Goal: Task Accomplishment & Management: Complete application form

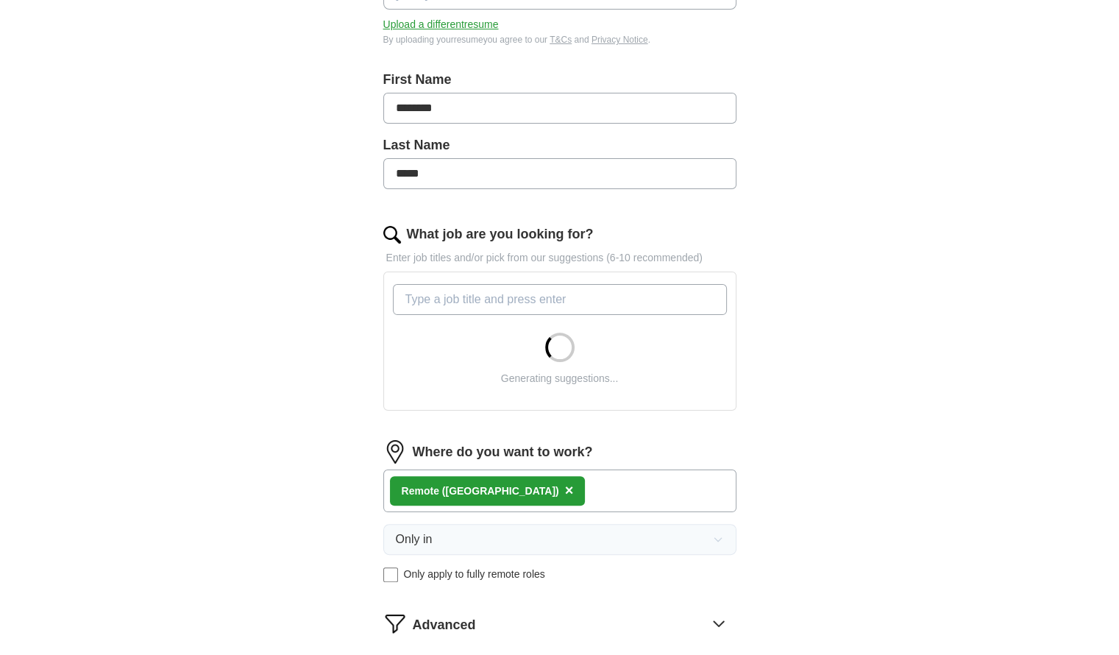
scroll to position [237, 0]
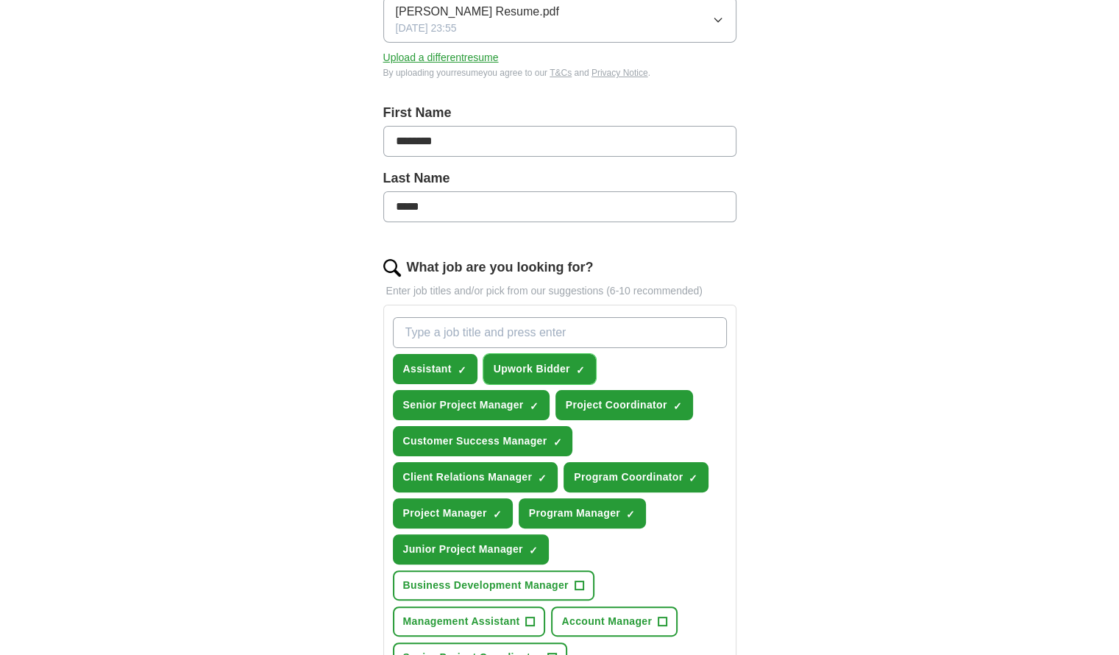
click at [0, 0] on span "×" at bounding box center [0, 0] width 0 height 0
click at [532, 326] on input "What job are you looking for?" at bounding box center [560, 332] width 334 height 31
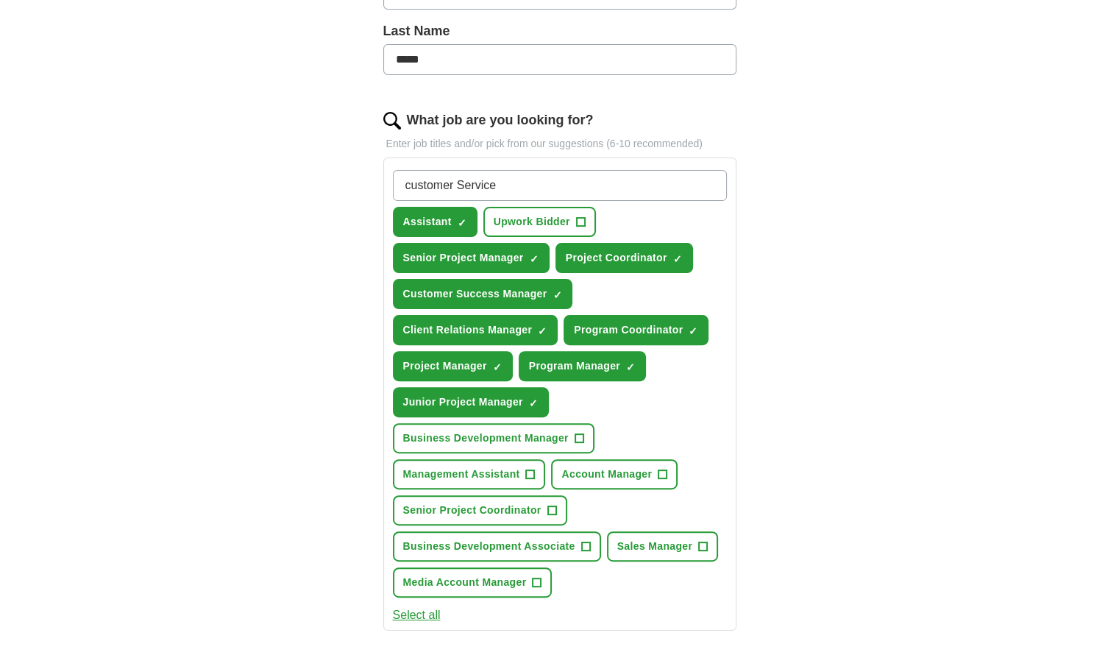
scroll to position [458, 0]
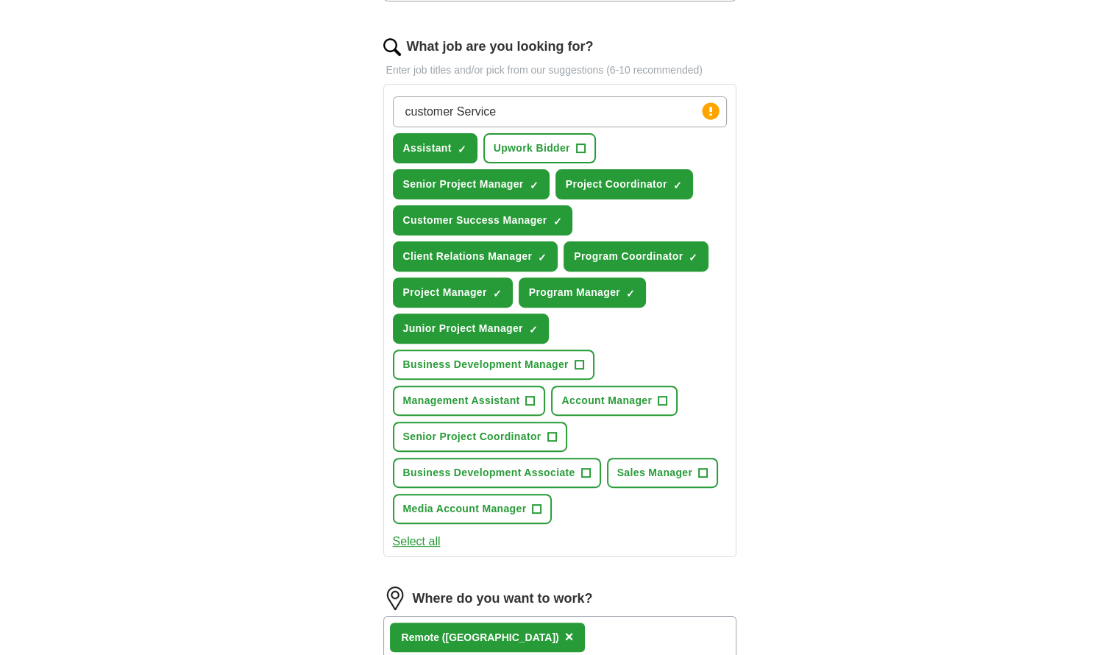
click at [427, 536] on button "Select all" at bounding box center [417, 542] width 48 height 18
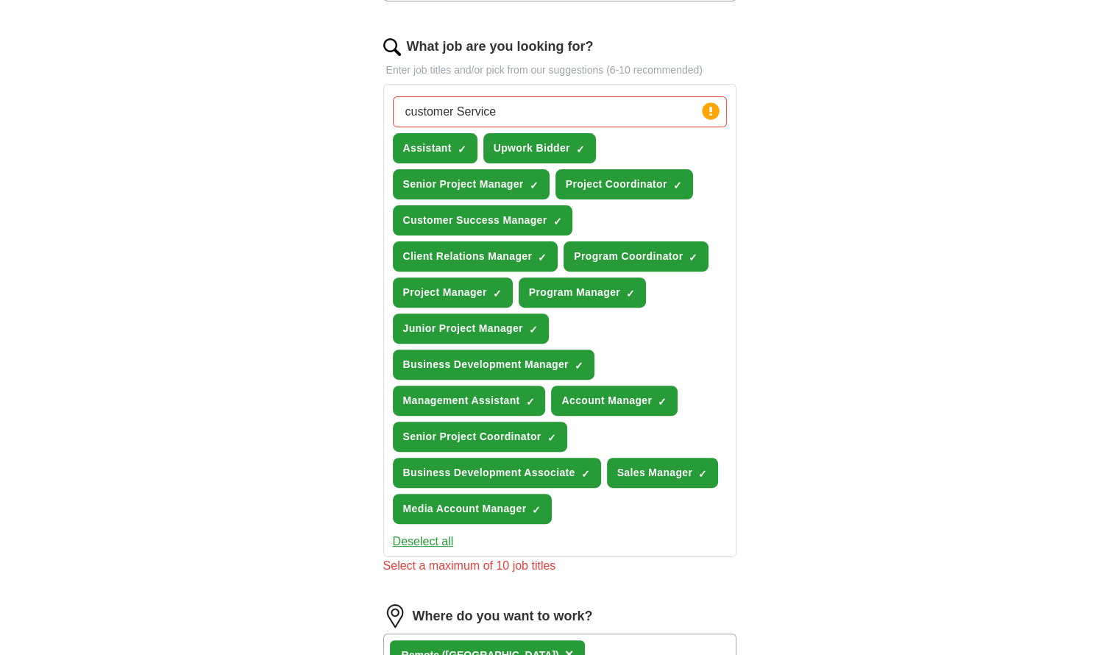
click at [427, 536] on button "Deselect all" at bounding box center [423, 542] width 61 height 18
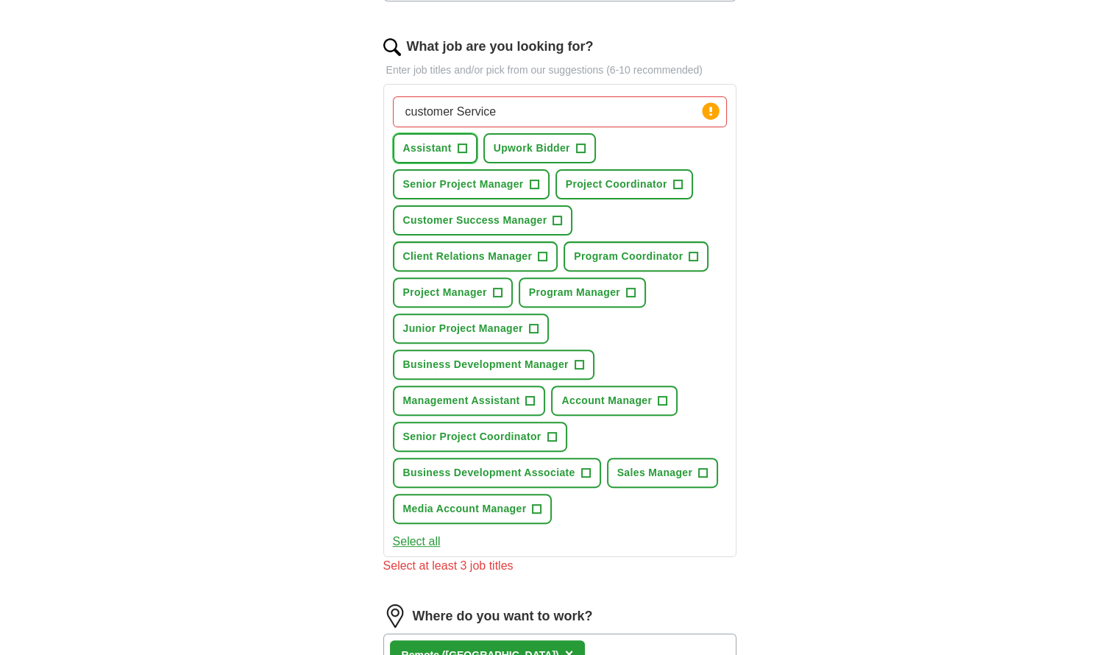
click at [452, 146] on button "Assistant +" at bounding box center [435, 148] width 85 height 30
click at [506, 180] on span "Senior Project Manager" at bounding box center [463, 184] width 121 height 15
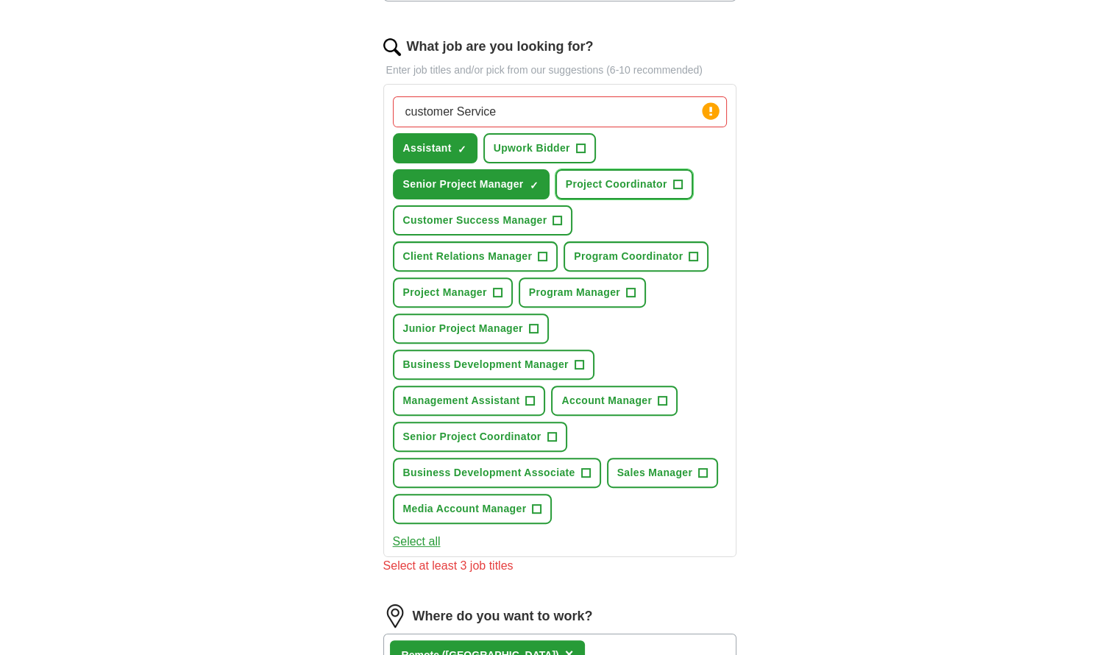
click at [596, 189] on span "Project Coordinator" at bounding box center [617, 184] width 102 height 15
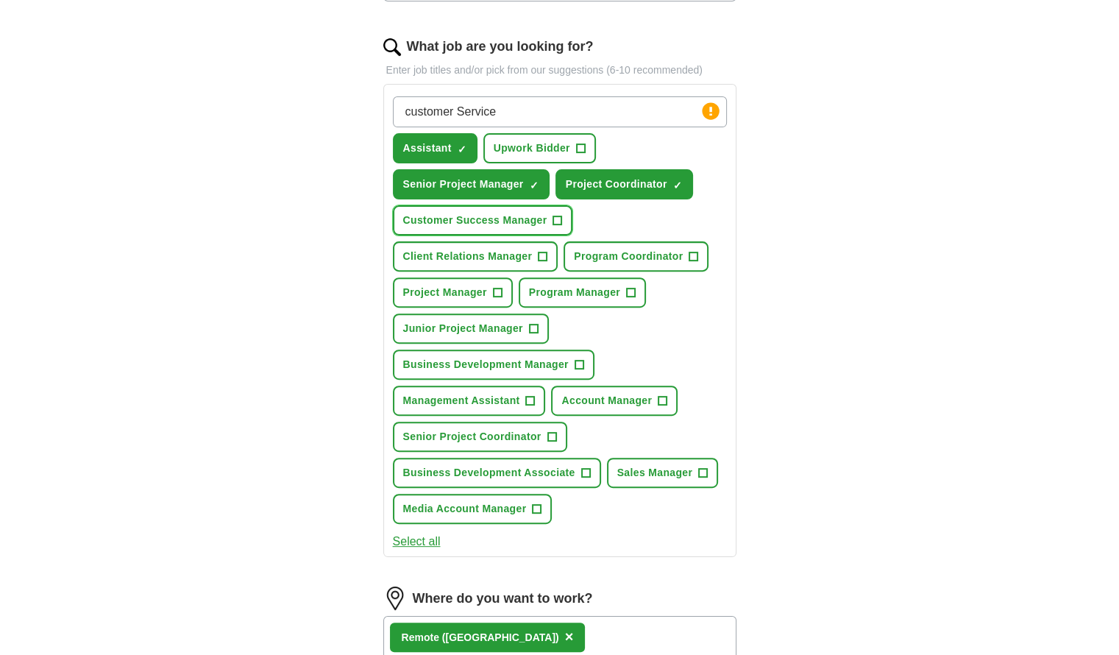
click at [539, 213] on span "Customer Success Manager" at bounding box center [475, 220] width 144 height 15
click at [530, 263] on button "Client Relations Manager +" at bounding box center [476, 256] width 166 height 30
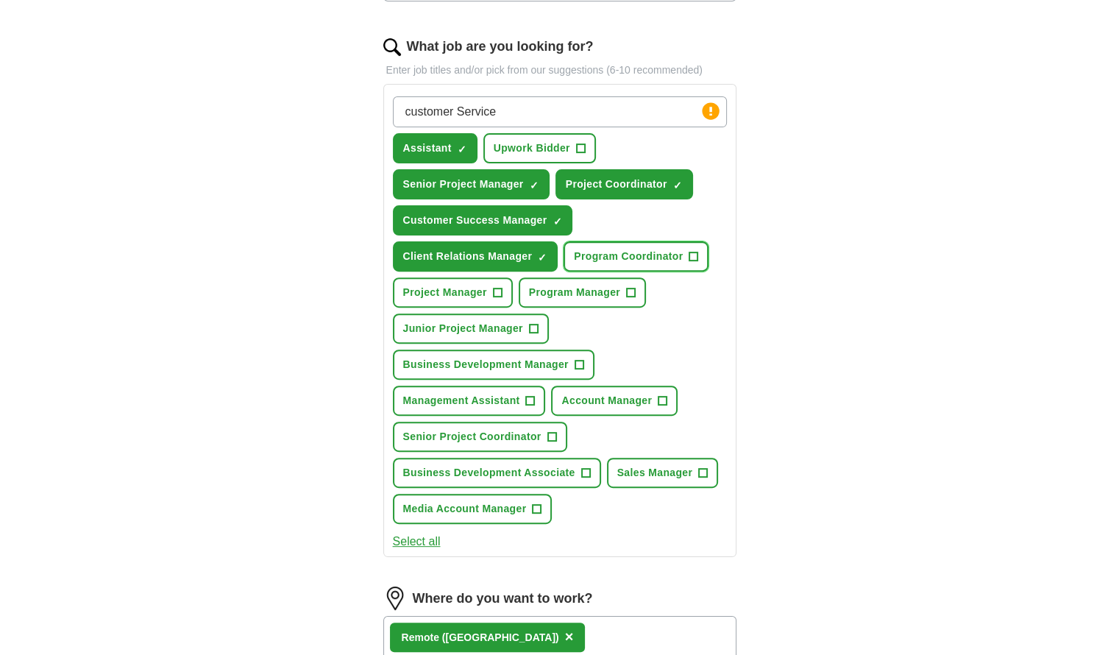
click at [628, 256] on span "Program Coordinator" at bounding box center [628, 256] width 109 height 15
click at [470, 288] on span "Project Manager" at bounding box center [445, 292] width 84 height 15
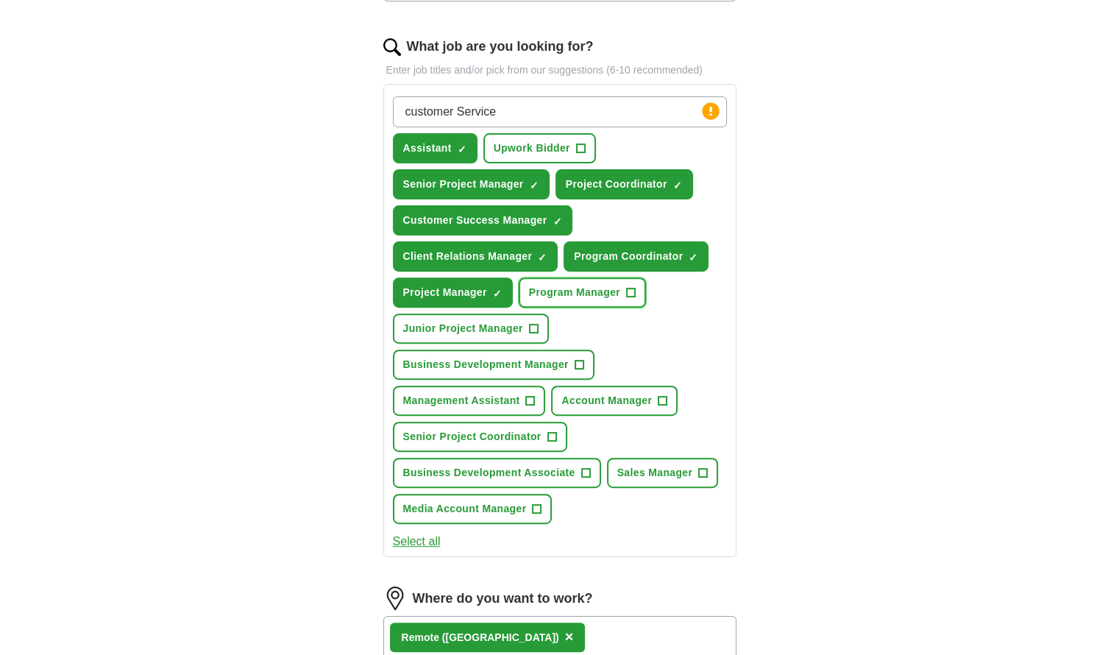
click at [556, 290] on span "Program Manager" at bounding box center [574, 292] width 91 height 15
click at [523, 332] on button "Junior Project Manager +" at bounding box center [471, 328] width 156 height 30
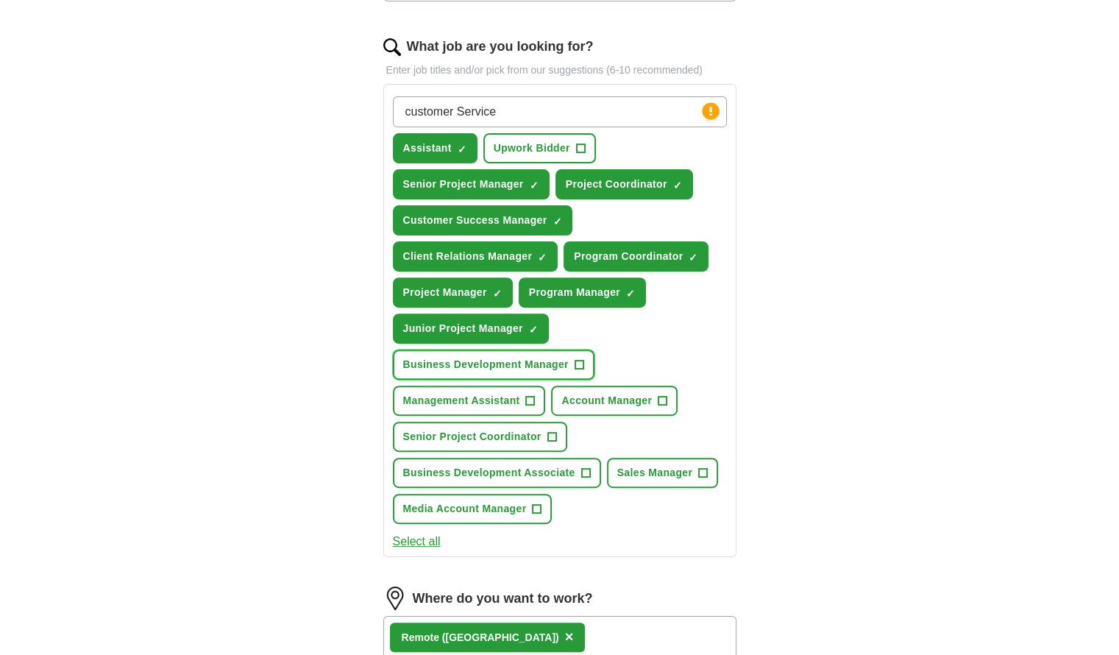
click at [522, 369] on button "Business Development Manager +" at bounding box center [494, 364] width 202 height 30
click at [591, 393] on span "Account Manager" at bounding box center [606, 400] width 90 height 15
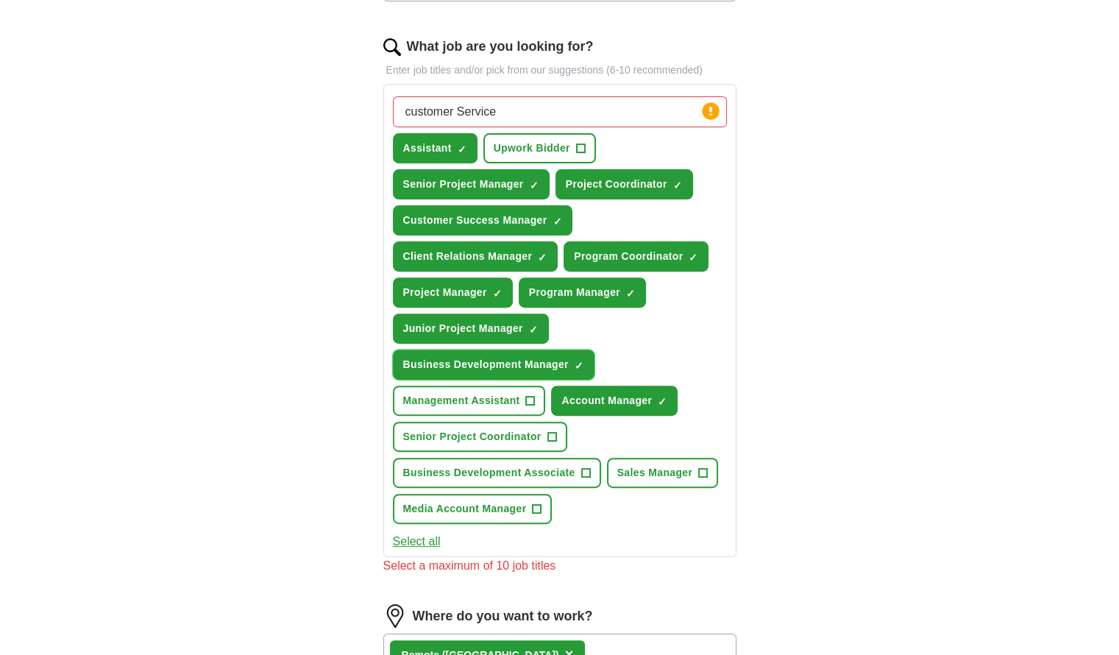
click at [475, 363] on span "Business Development Manager" at bounding box center [486, 364] width 166 height 15
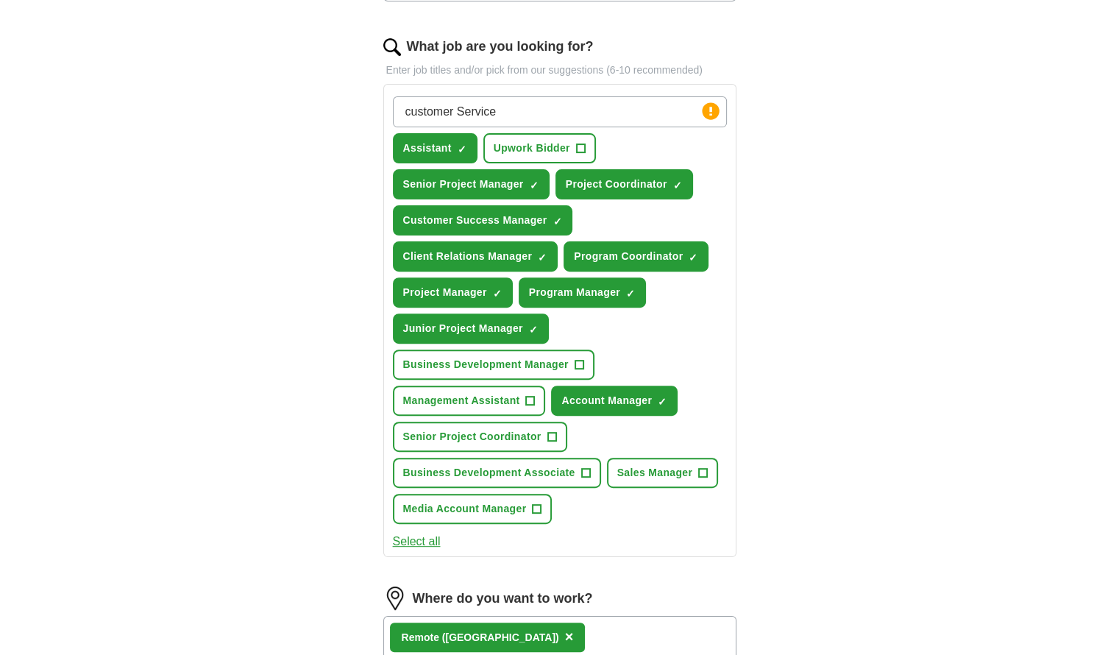
click at [558, 101] on input "customer Service" at bounding box center [560, 111] width 334 height 31
type input "c"
type input "Customer Service"
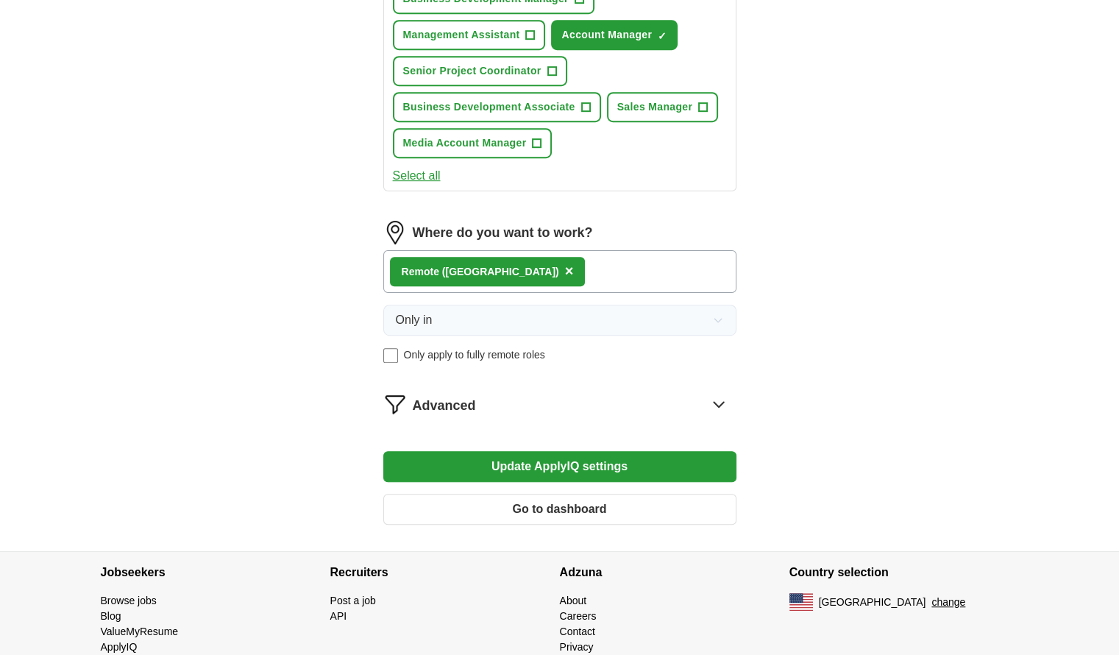
scroll to position [825, 0]
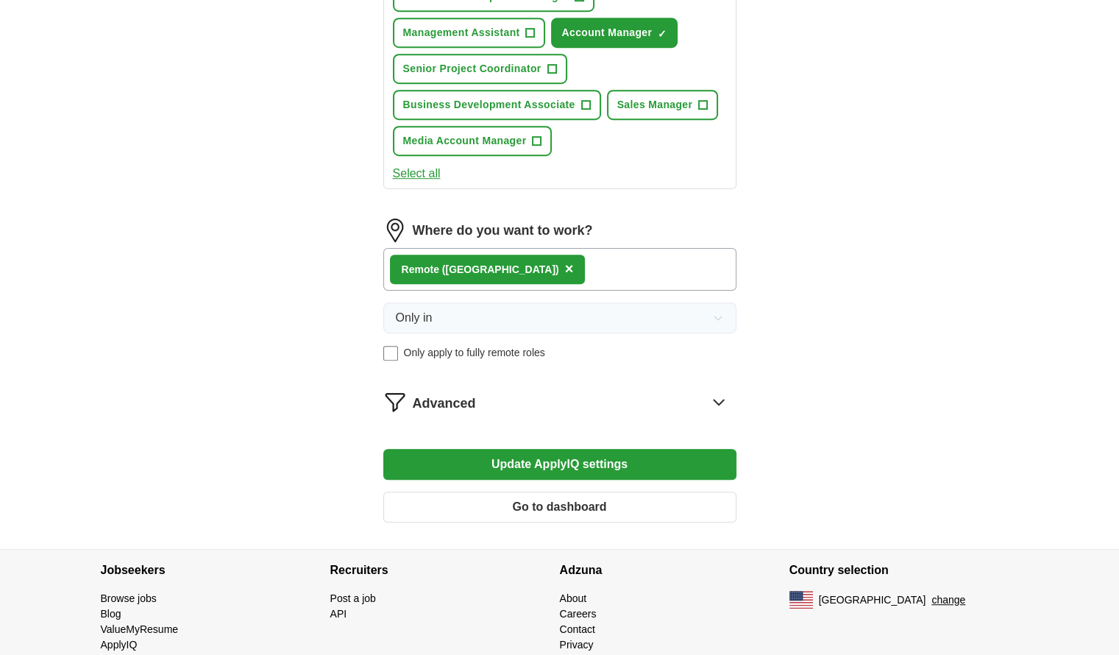
click at [651, 463] on button "Update ApplyIQ settings" at bounding box center [559, 464] width 353 height 31
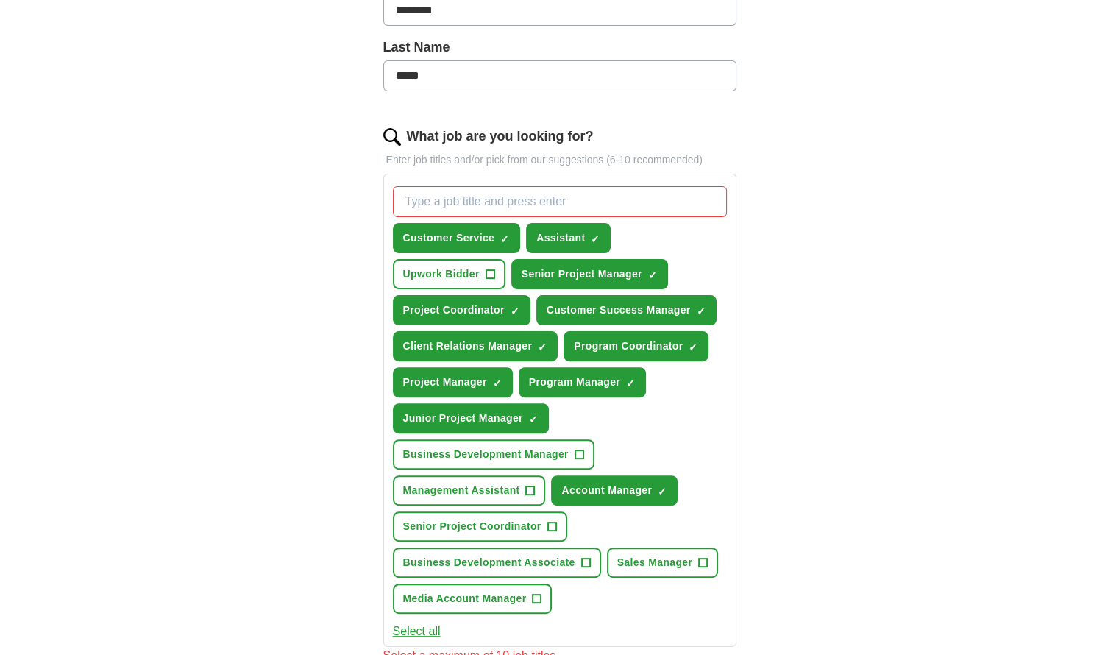
scroll to position [310, 0]
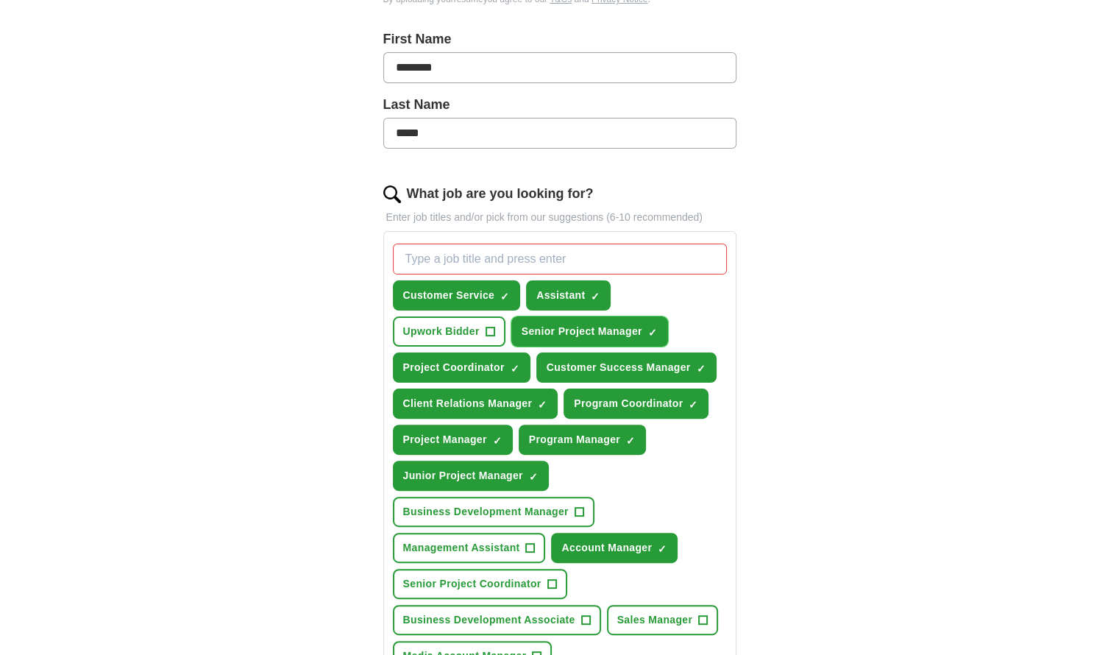
click at [0, 0] on span "×" at bounding box center [0, 0] width 0 height 0
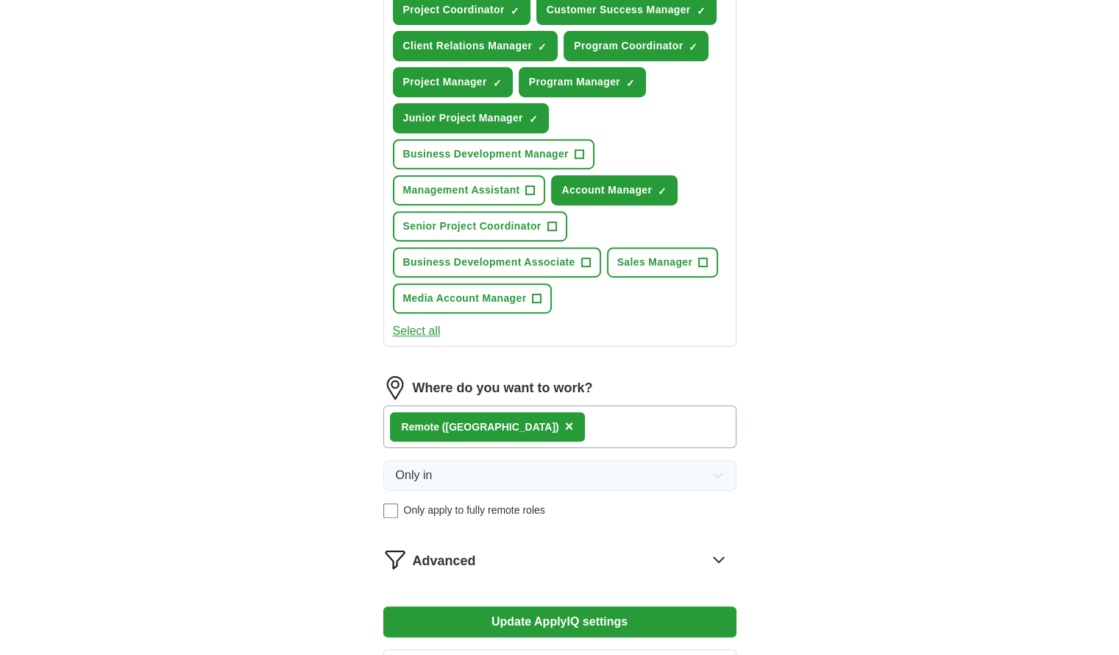
scroll to position [678, 0]
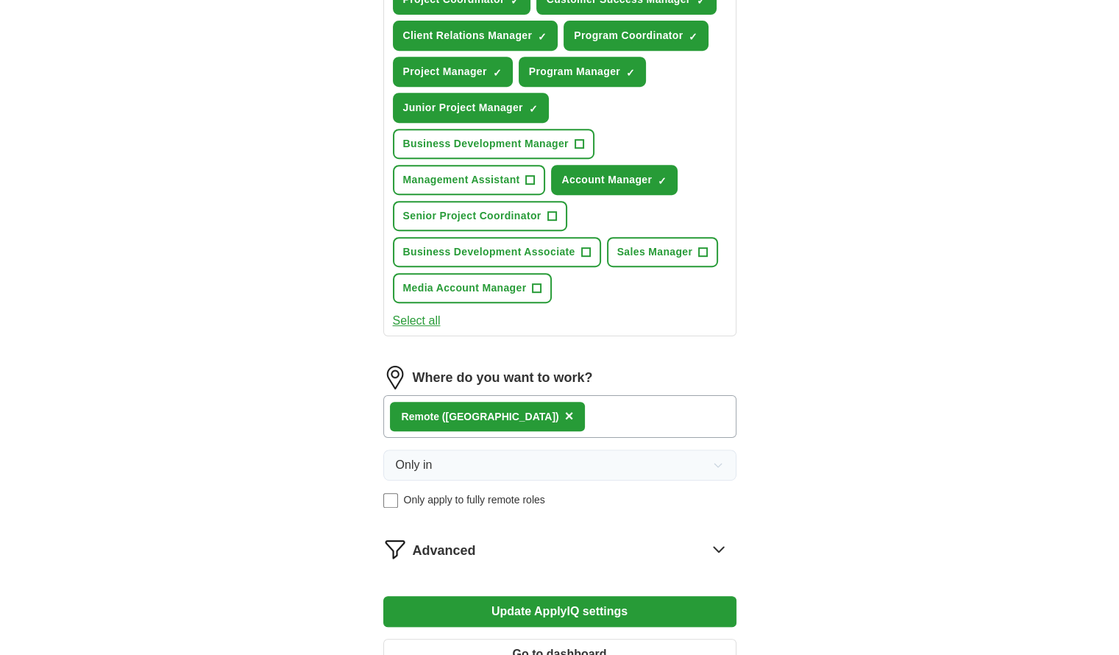
click at [556, 603] on button "Update ApplyIQ settings" at bounding box center [559, 611] width 353 height 31
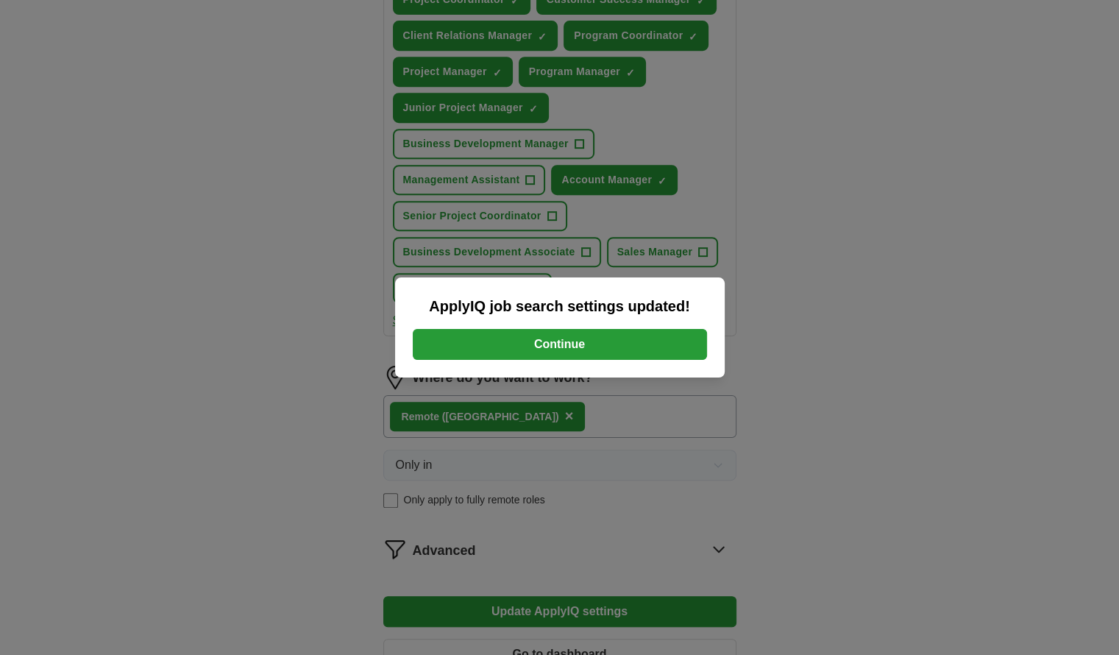
click at [585, 347] on button "Continue" at bounding box center [560, 344] width 294 height 31
